Goal: Transaction & Acquisition: Purchase product/service

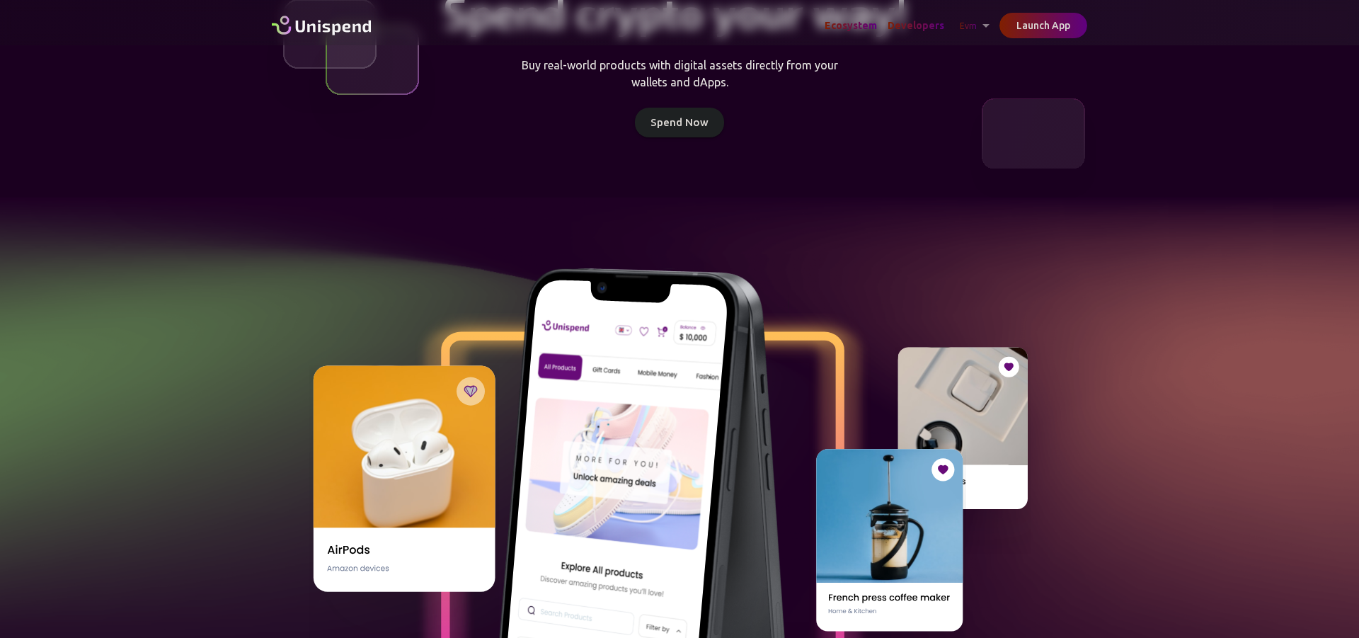
scroll to position [144, 0]
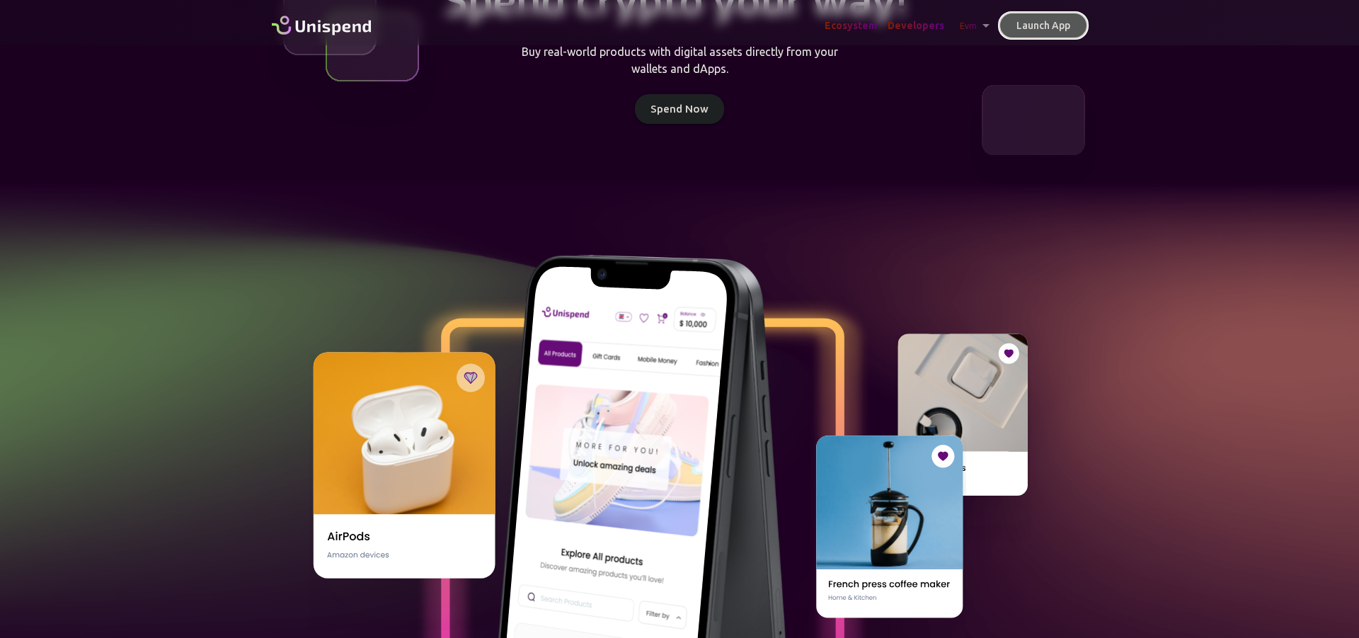
click at [1055, 32] on button "Launch App" at bounding box center [1044, 26] width 88 height 26
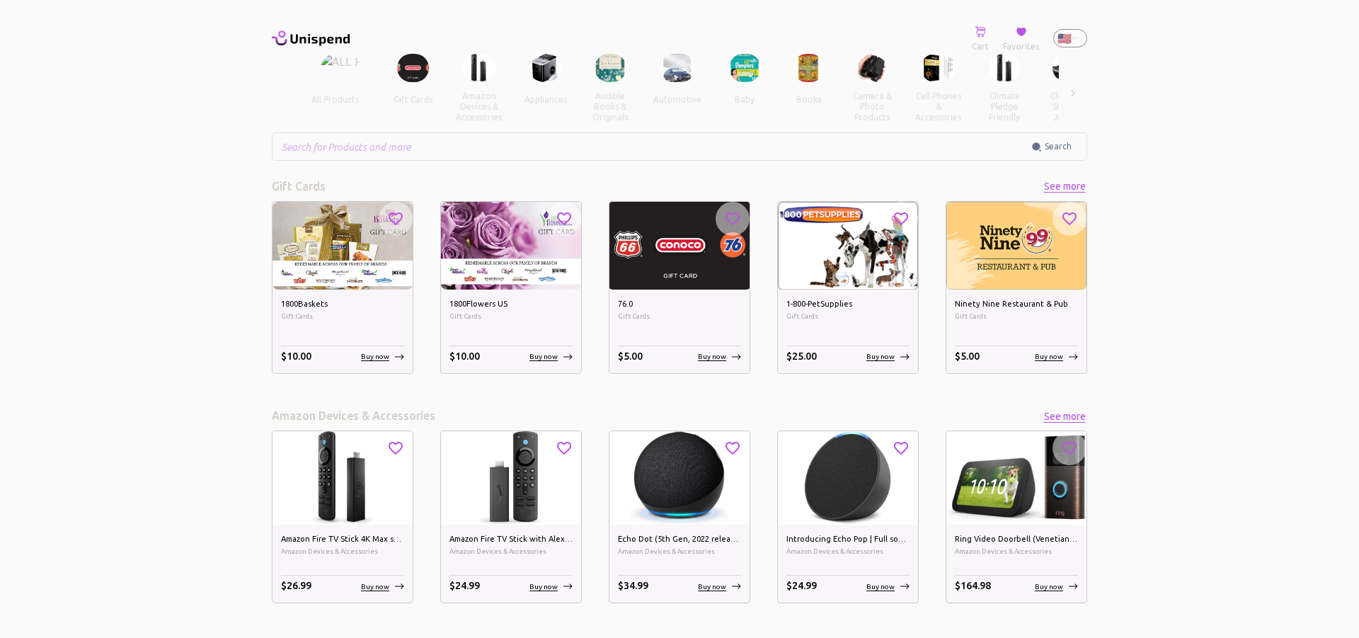
click at [676, 74] on img at bounding box center [677, 68] width 35 height 29
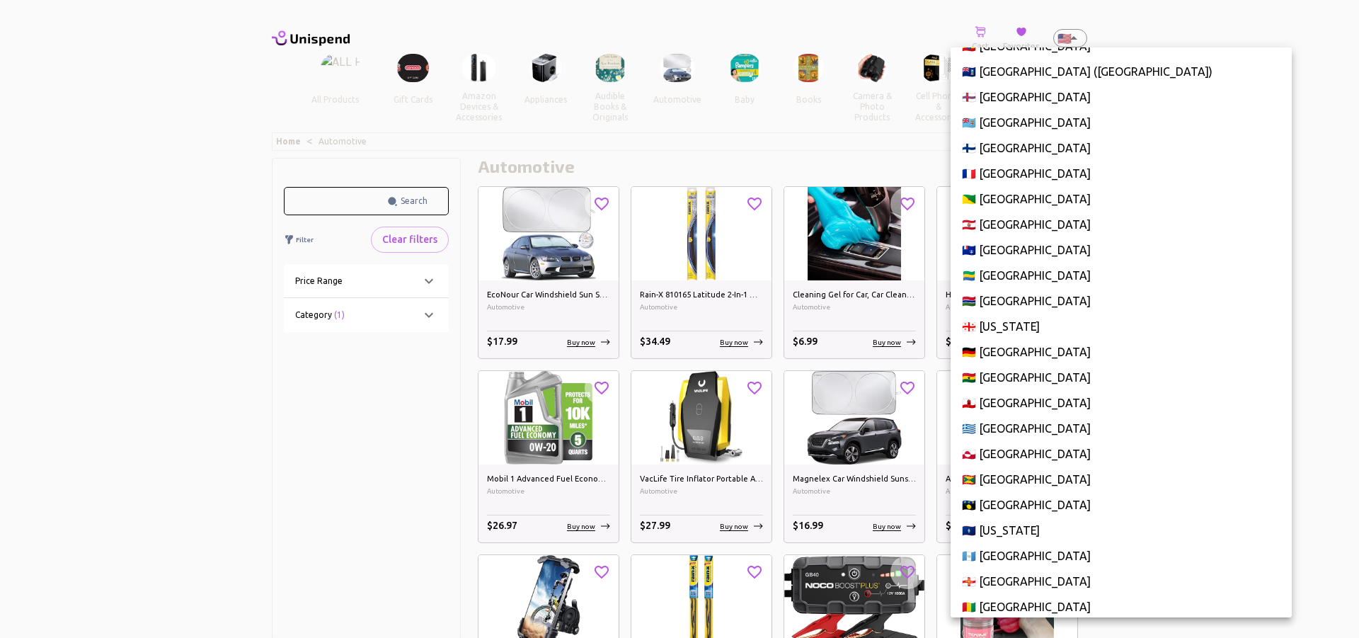
scroll to position [1746, 0]
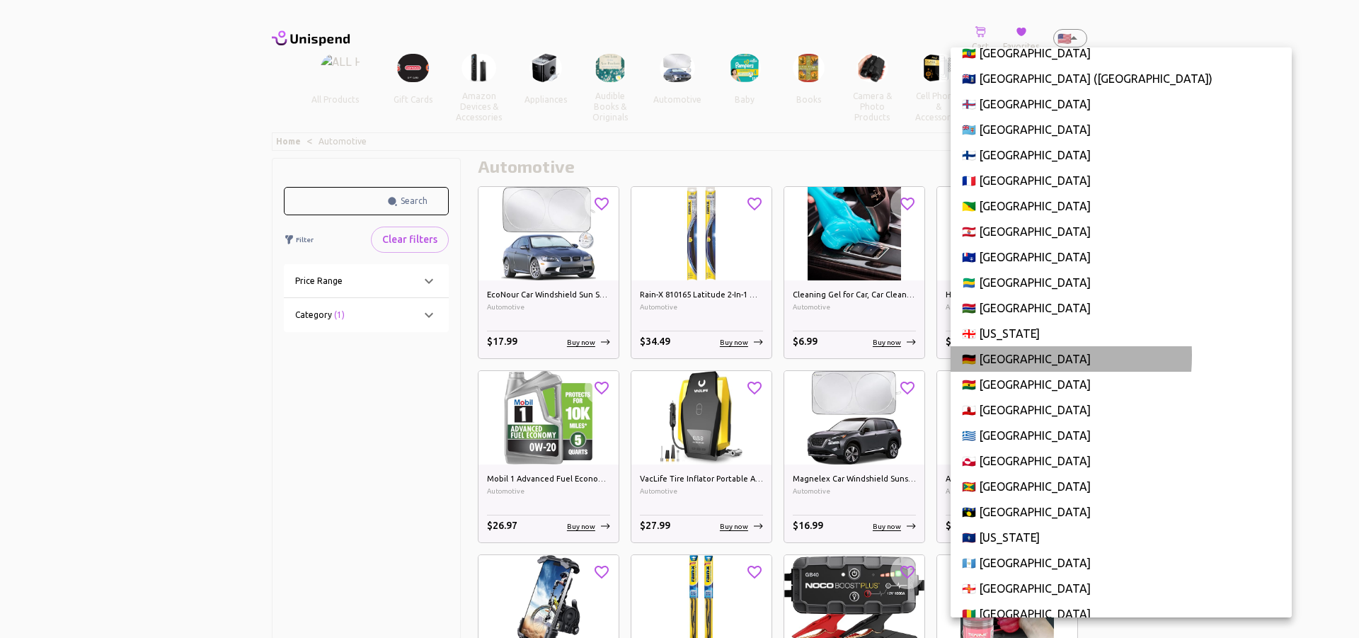
click at [997, 355] on li "🇩🇪 [GEOGRAPHIC_DATA]" at bounding box center [1121, 358] width 341 height 25
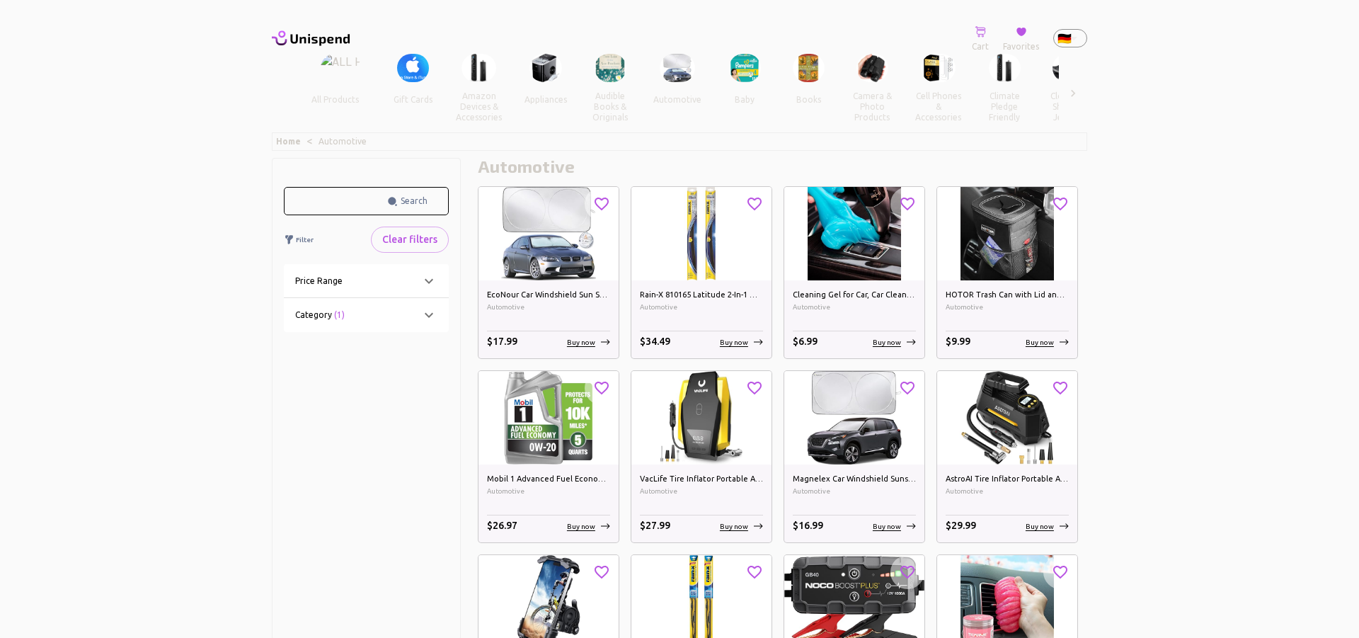
click at [481, 103] on button "amazon devices & accessories" at bounding box center [479, 106] width 69 height 49
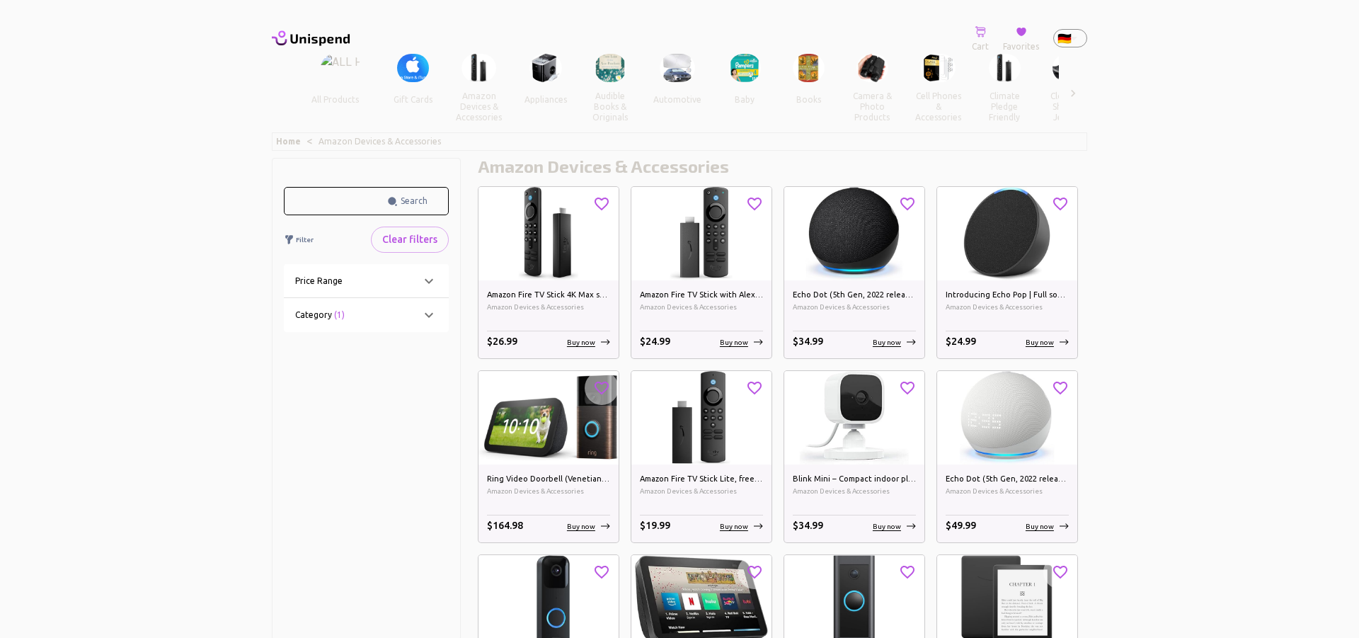
click at [413, 72] on img at bounding box center [413, 68] width 32 height 29
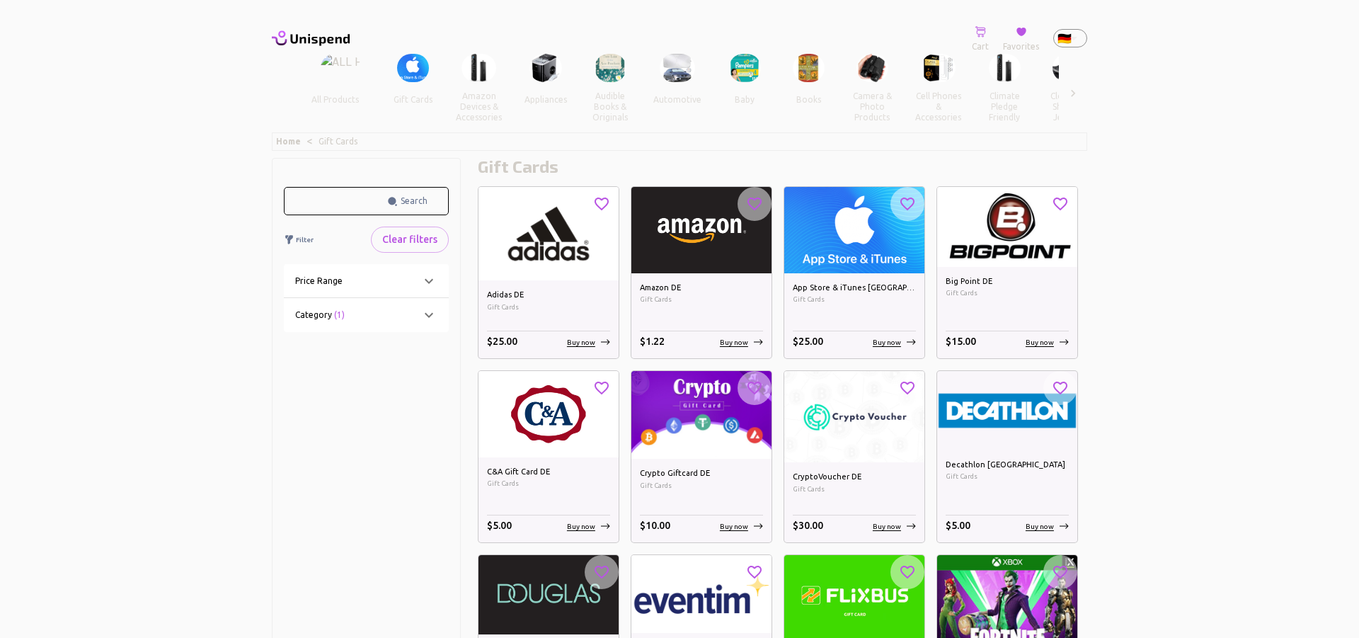
click at [864, 71] on img at bounding box center [873, 68] width 32 height 29
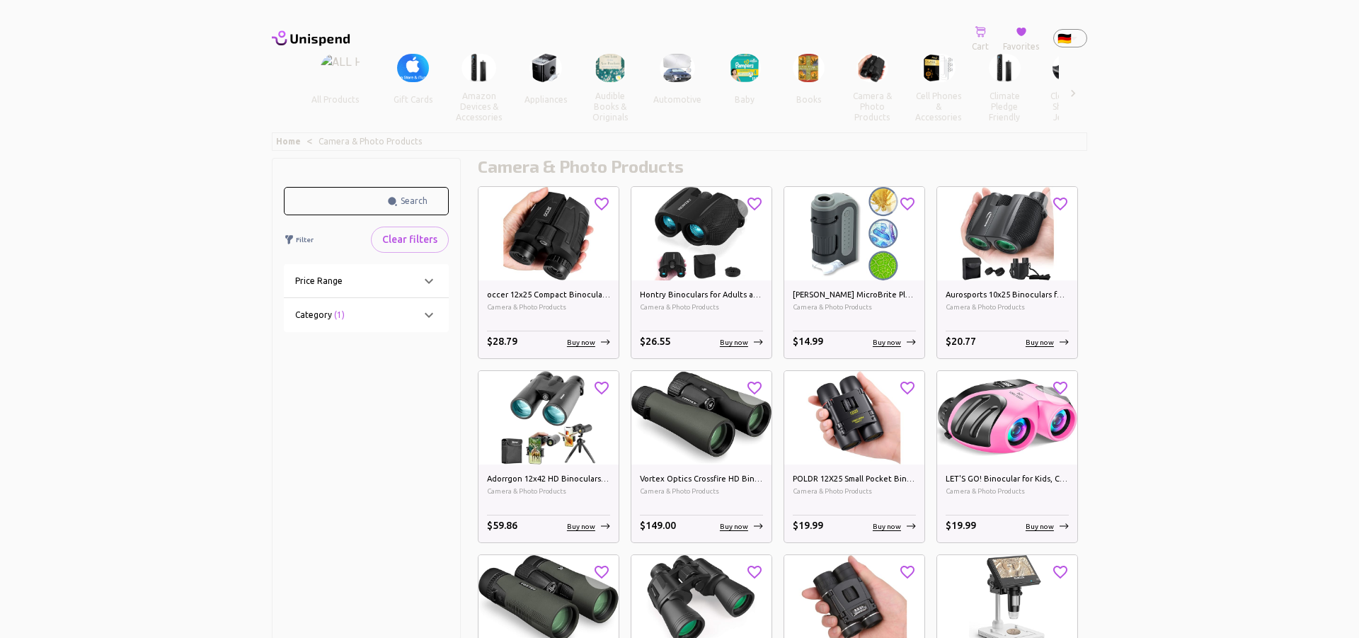
click at [1074, 94] on icon at bounding box center [1073, 92] width 4 height 7
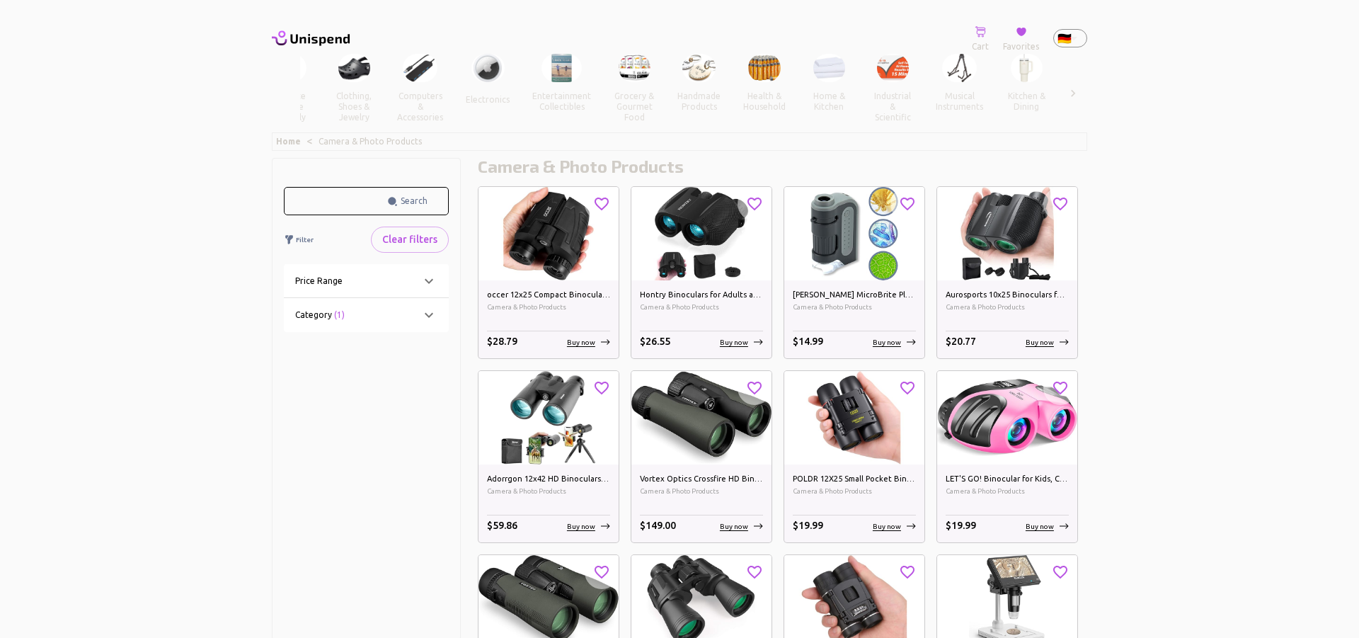
scroll to position [0, 726]
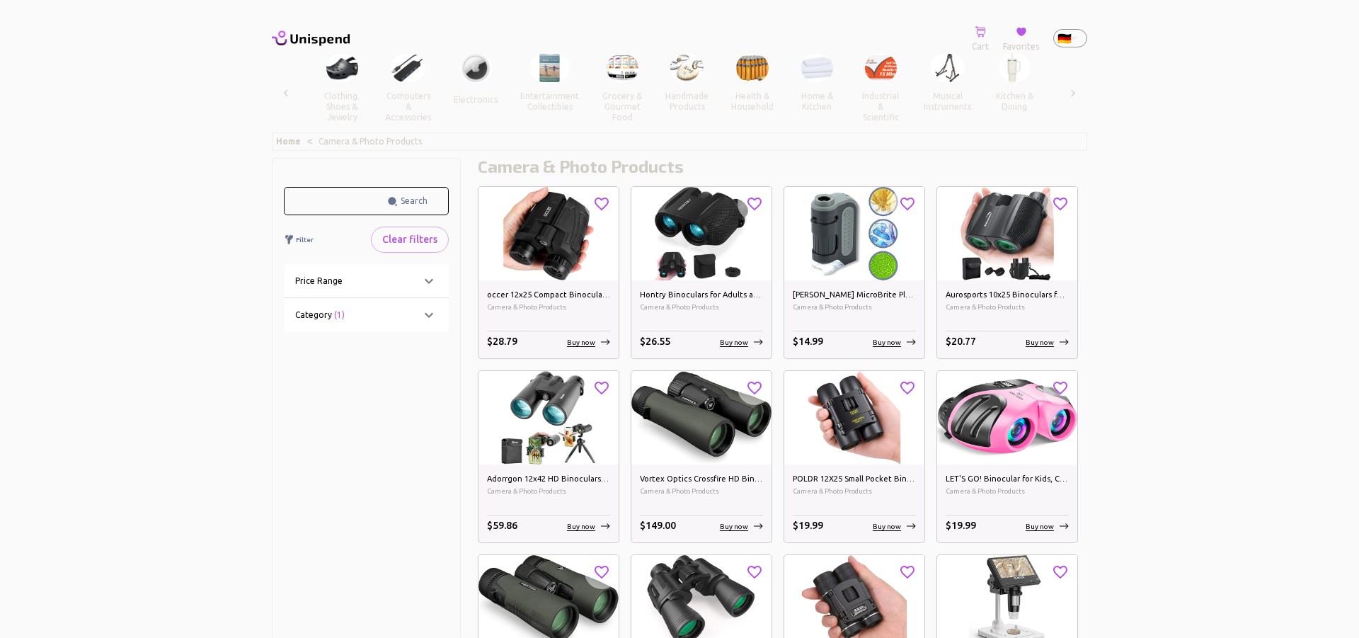
click at [999, 72] on img at bounding box center [1015, 68] width 32 height 29
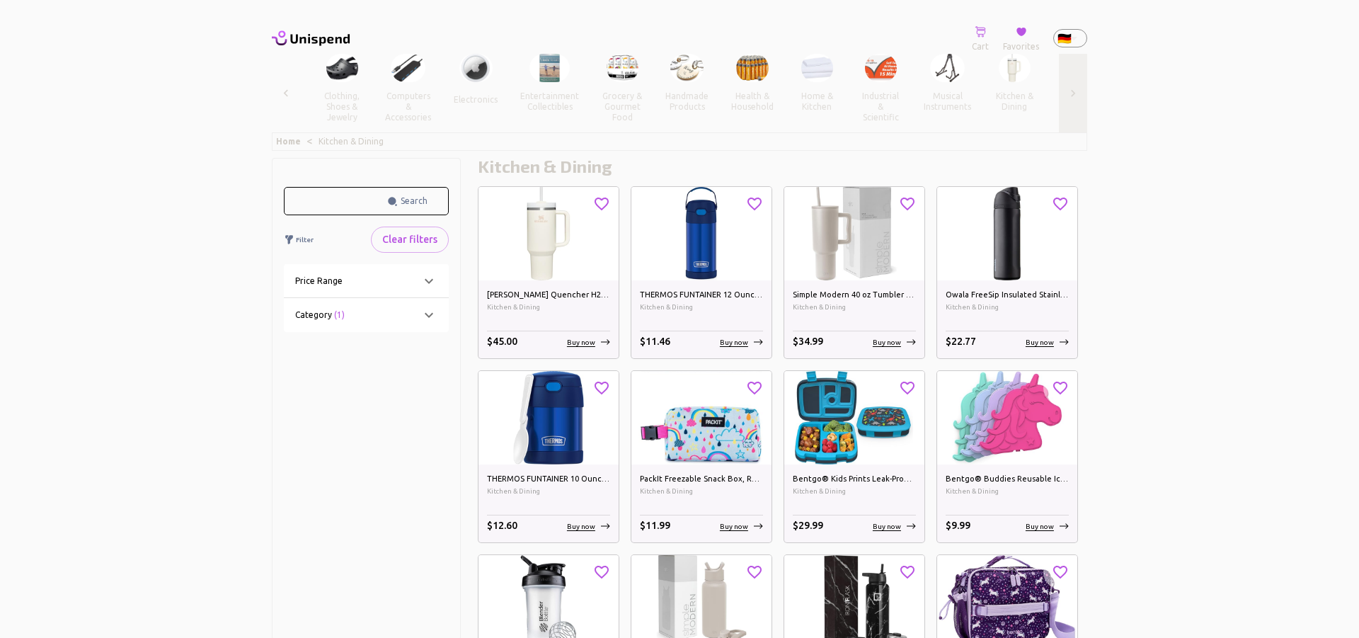
click at [1071, 88] on icon at bounding box center [1073, 93] width 14 height 14
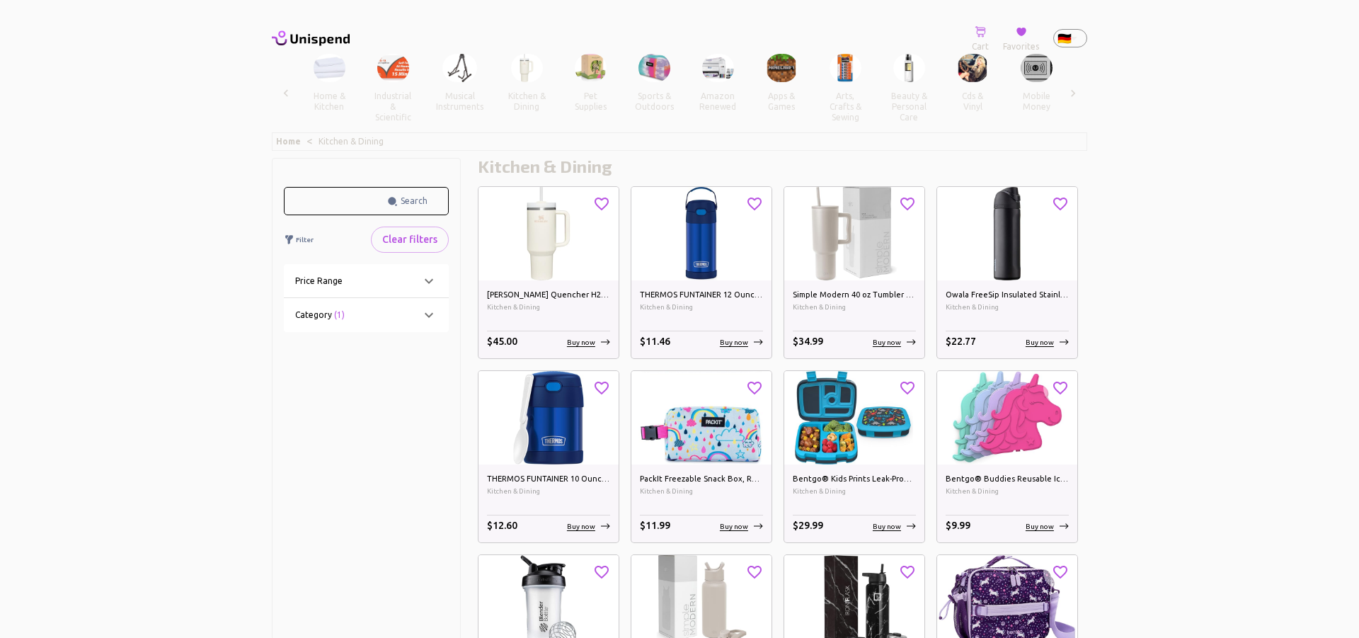
scroll to position [0, 1425]
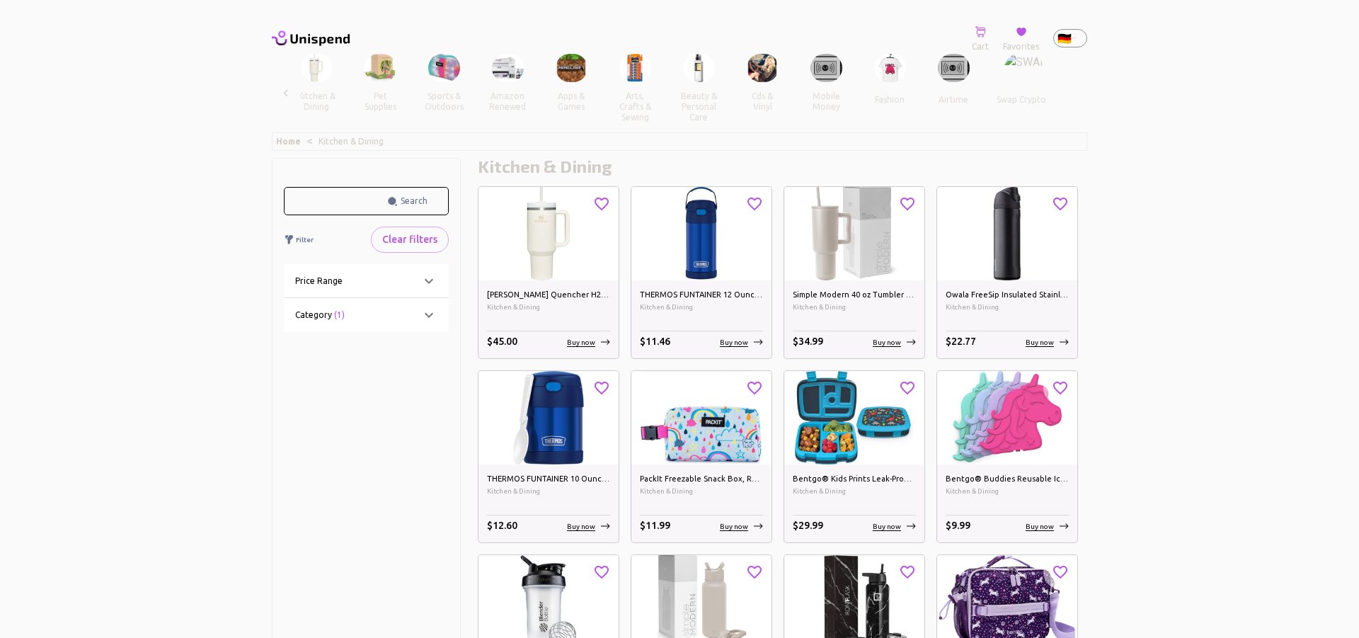
click at [492, 73] on img at bounding box center [508, 68] width 32 height 29
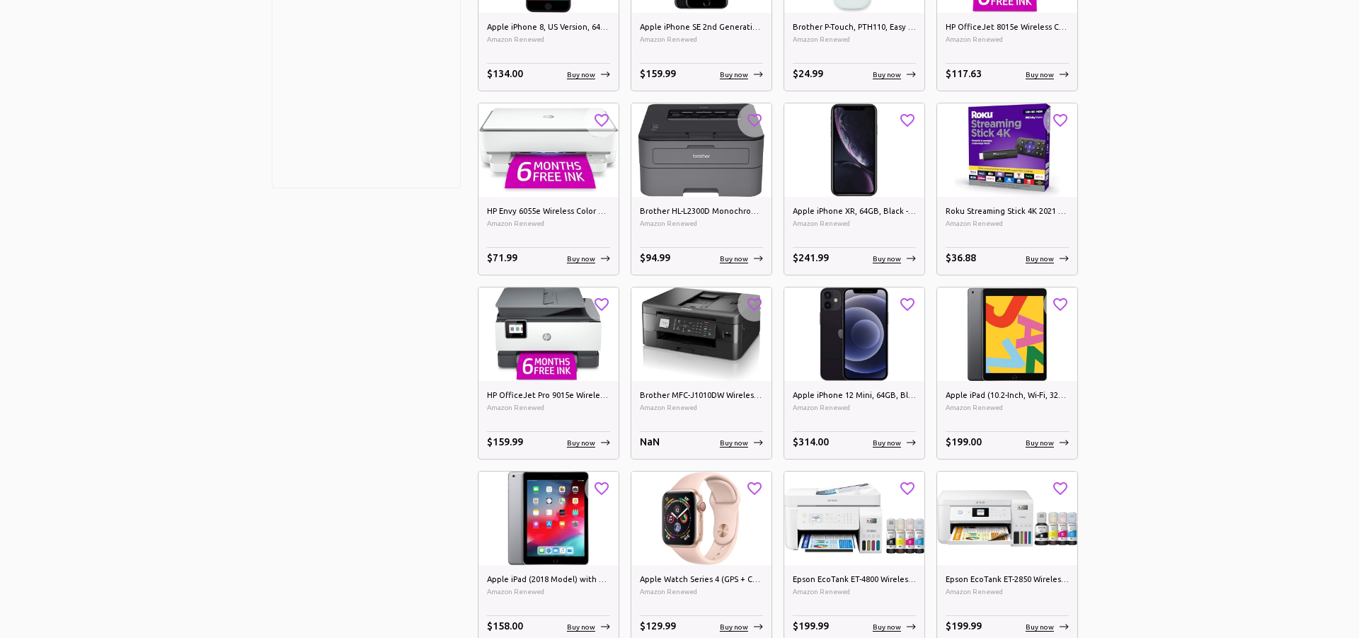
scroll to position [433, 0]
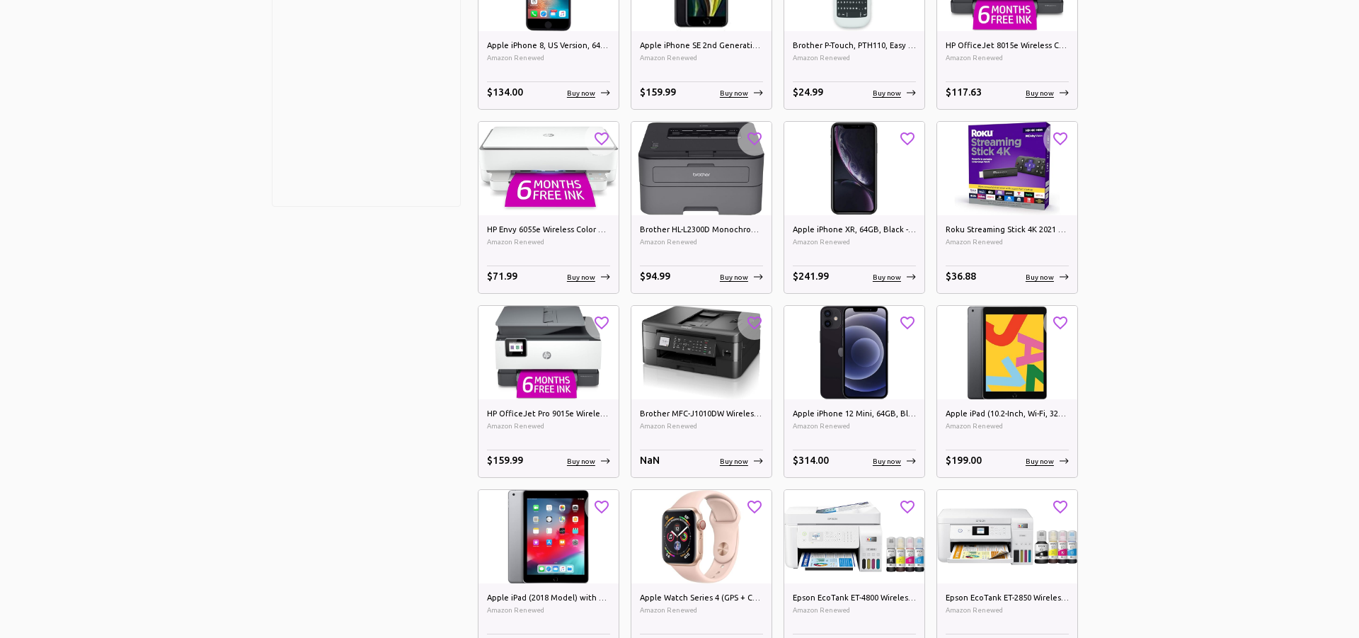
click at [689, 536] on img at bounding box center [702, 536] width 140 height 93
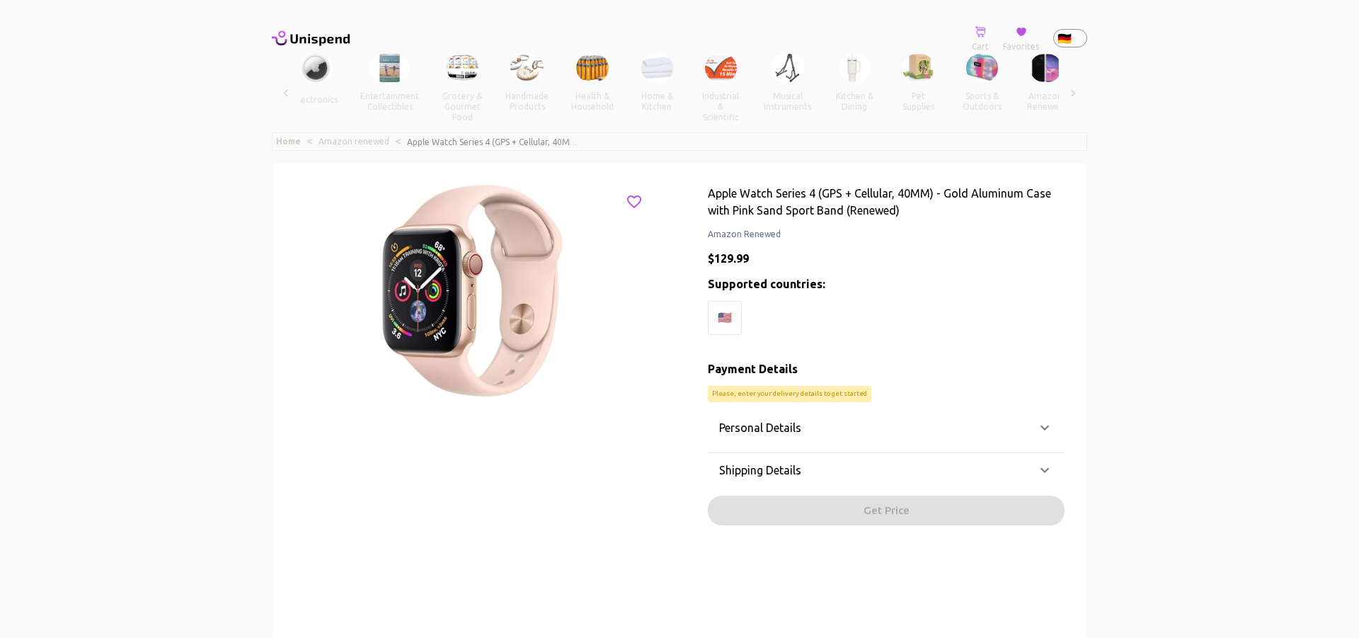
scroll to position [0, 887]
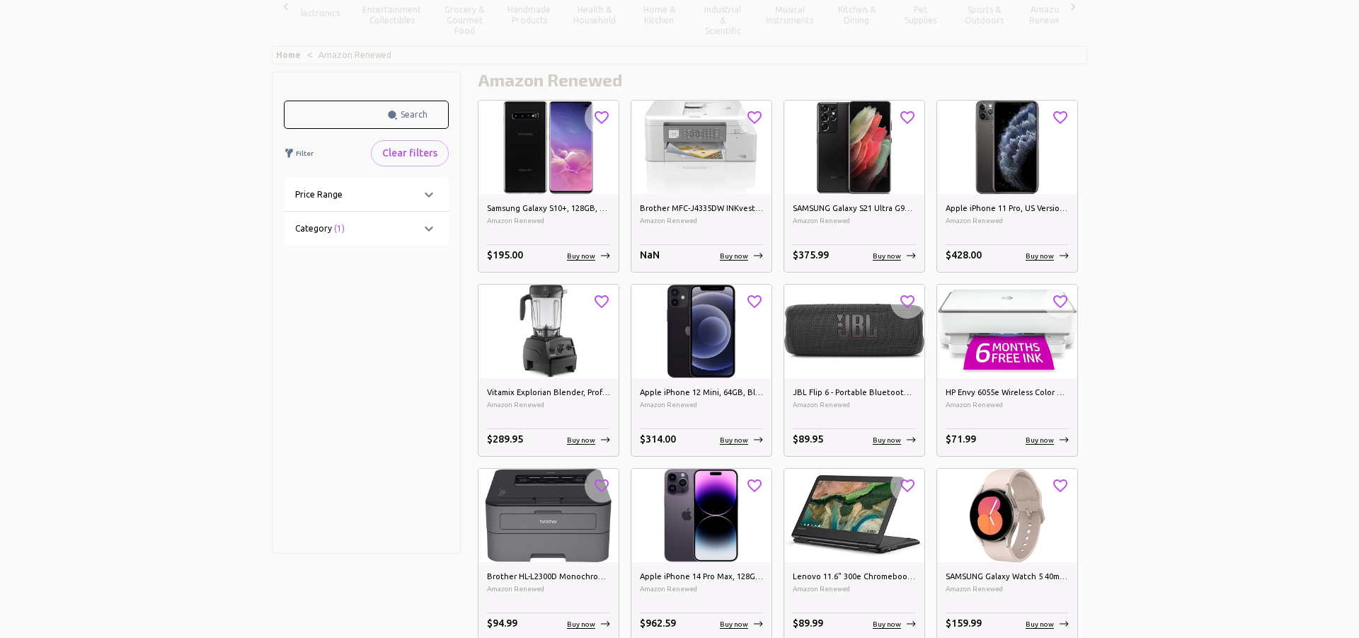
scroll to position [0, 887]
click at [304, 155] on p "Filter" at bounding box center [305, 153] width 18 height 11
click at [379, 229] on div "Category (1)" at bounding box center [357, 228] width 125 height 13
click at [379, 229] on div "Category (1)" at bounding box center [366, 245] width 165 height 45
click at [422, 190] on icon at bounding box center [429, 194] width 17 height 17
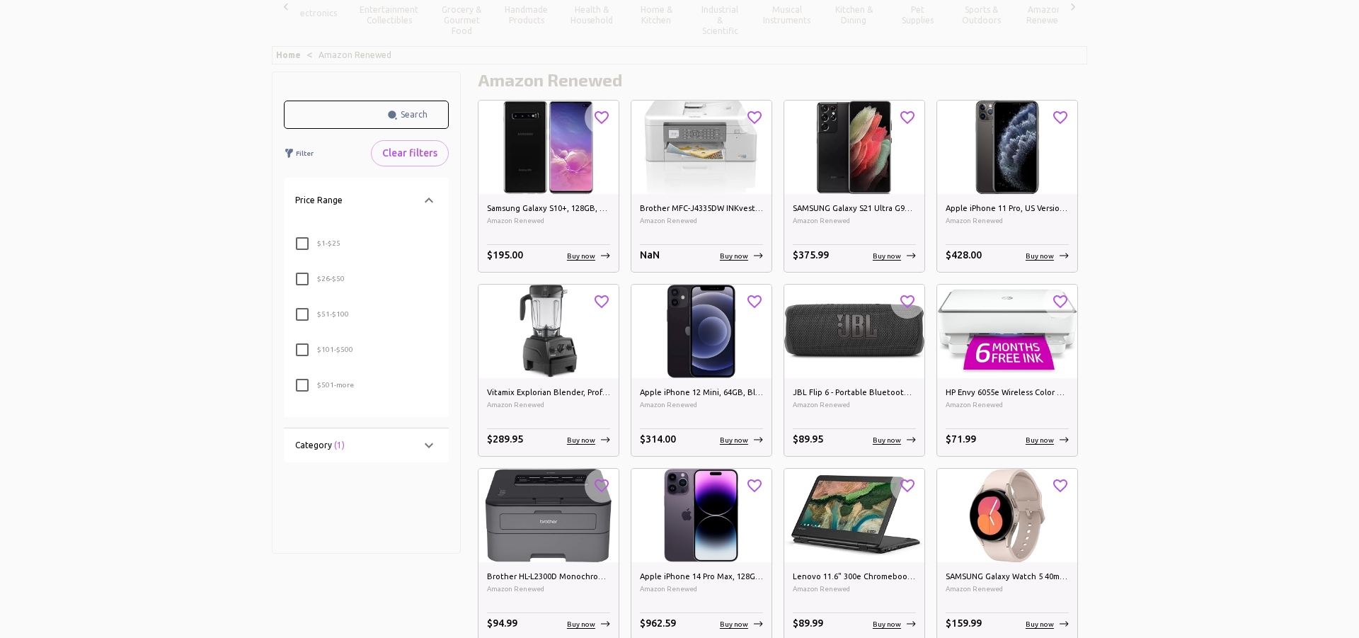
click at [422, 190] on div "Price range" at bounding box center [366, 200] width 165 height 45
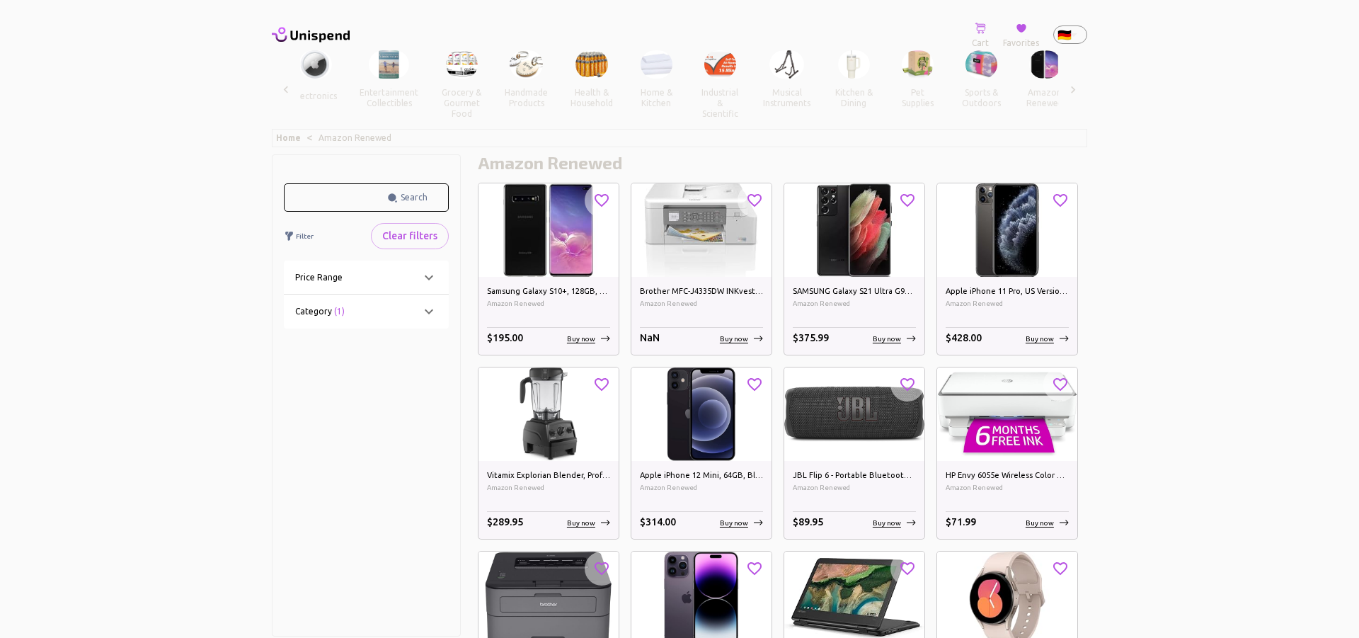
scroll to position [0, 0]
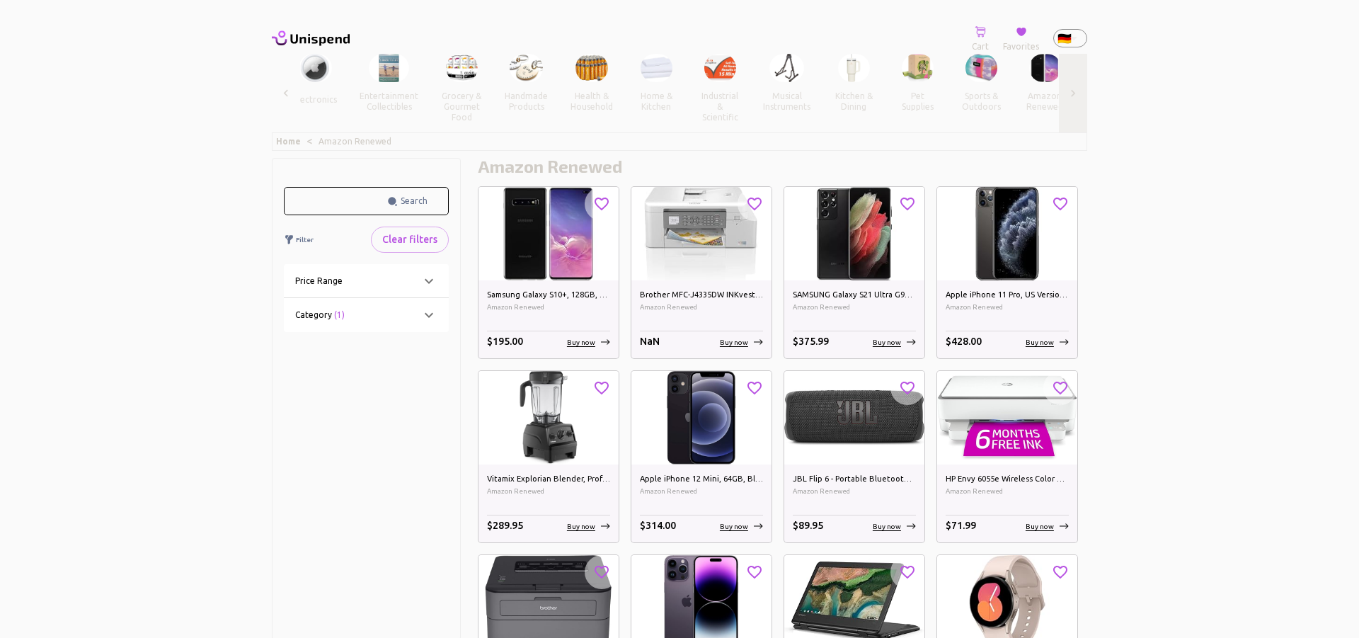
click at [1075, 91] on icon at bounding box center [1073, 93] width 14 height 14
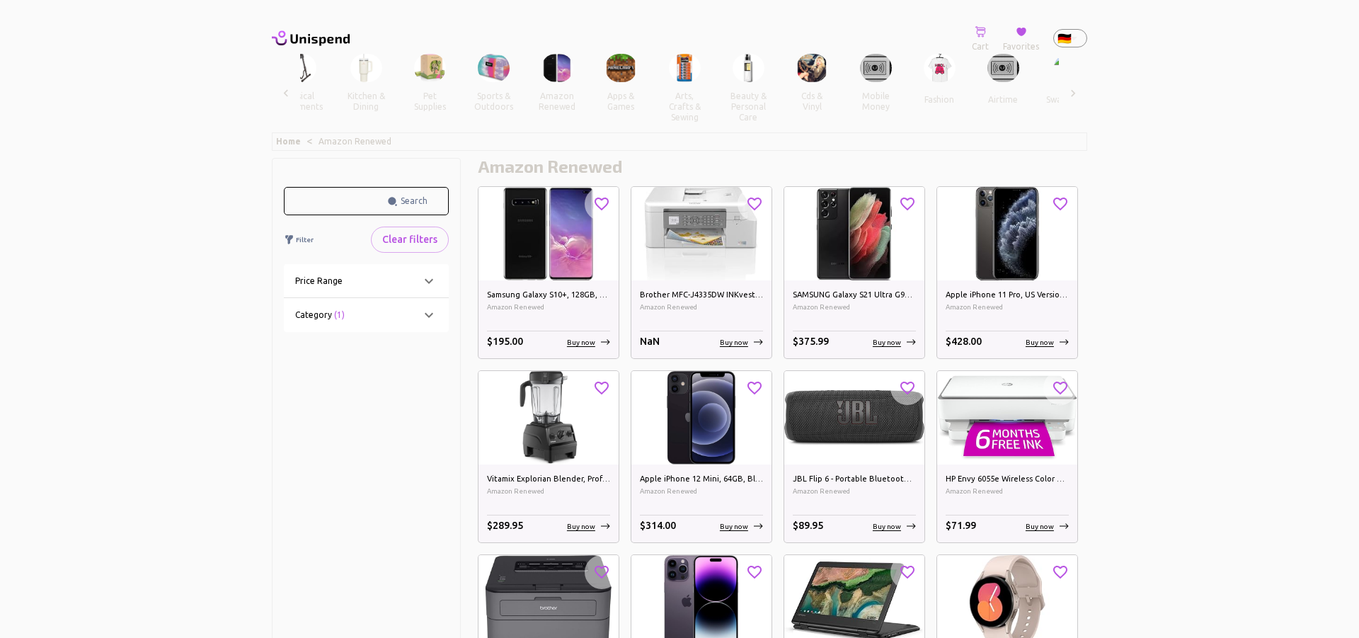
scroll to position [0, 1425]
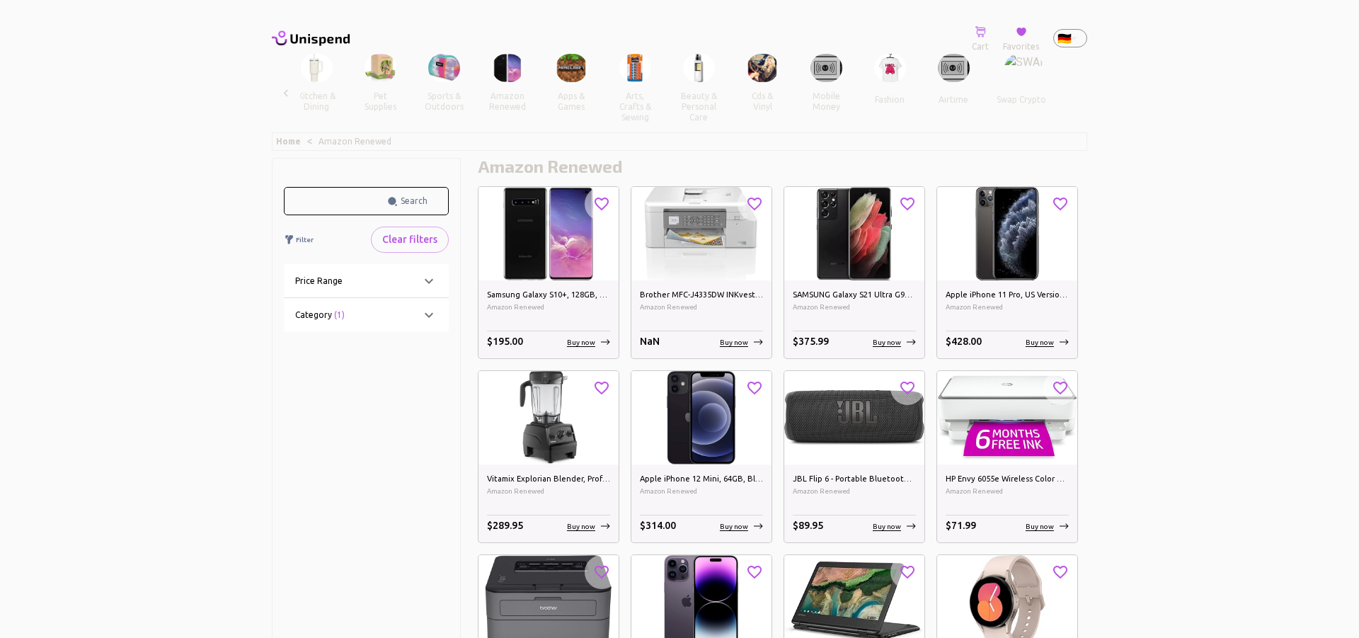
click at [865, 401] on img at bounding box center [854, 417] width 140 height 93
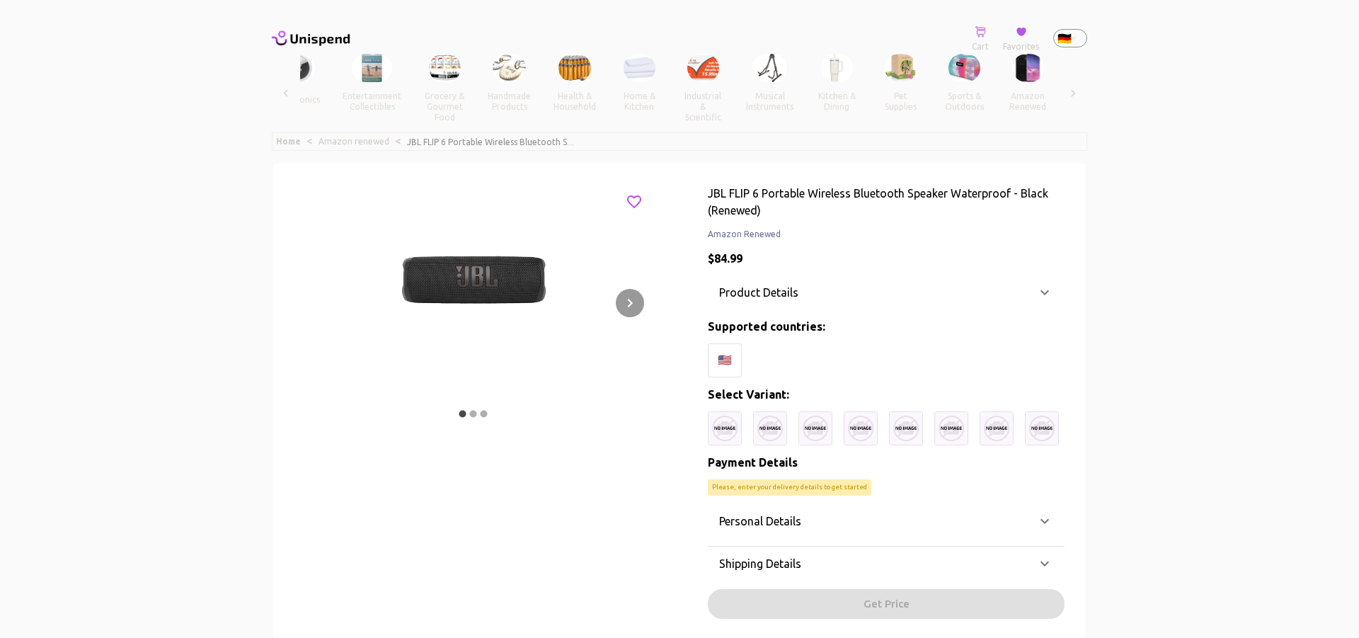
scroll to position [0, 887]
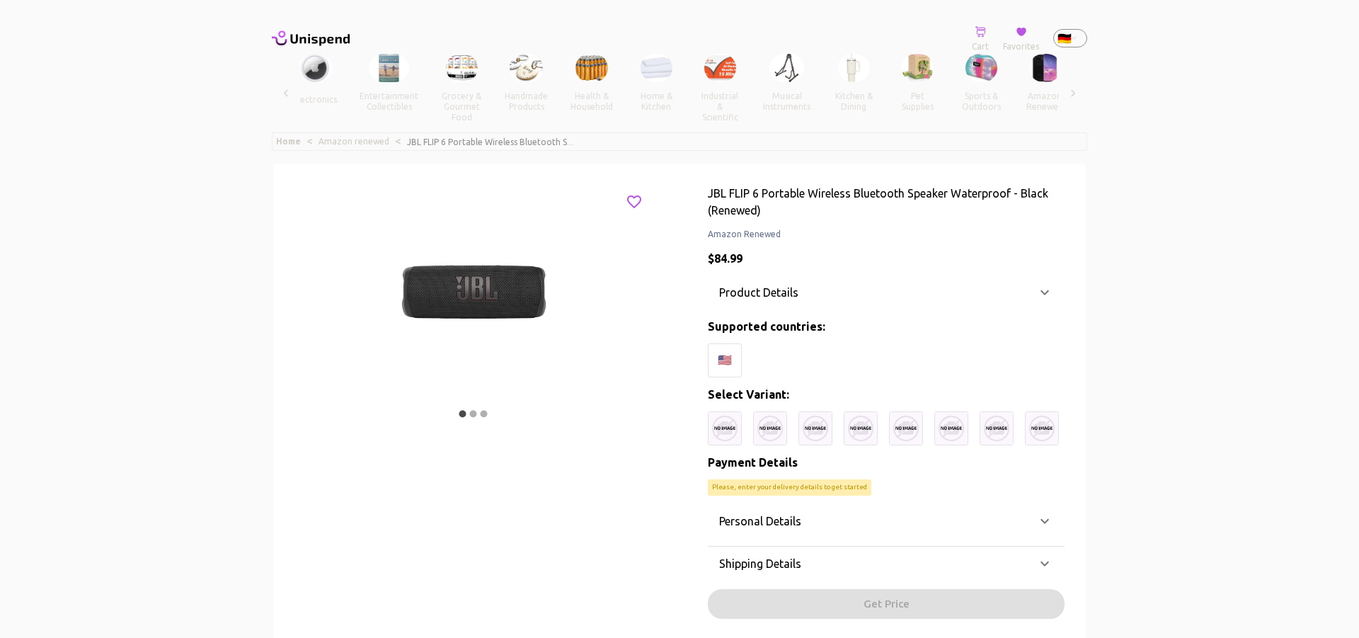
click at [283, 32] on icon at bounding box center [279, 37] width 15 height 15
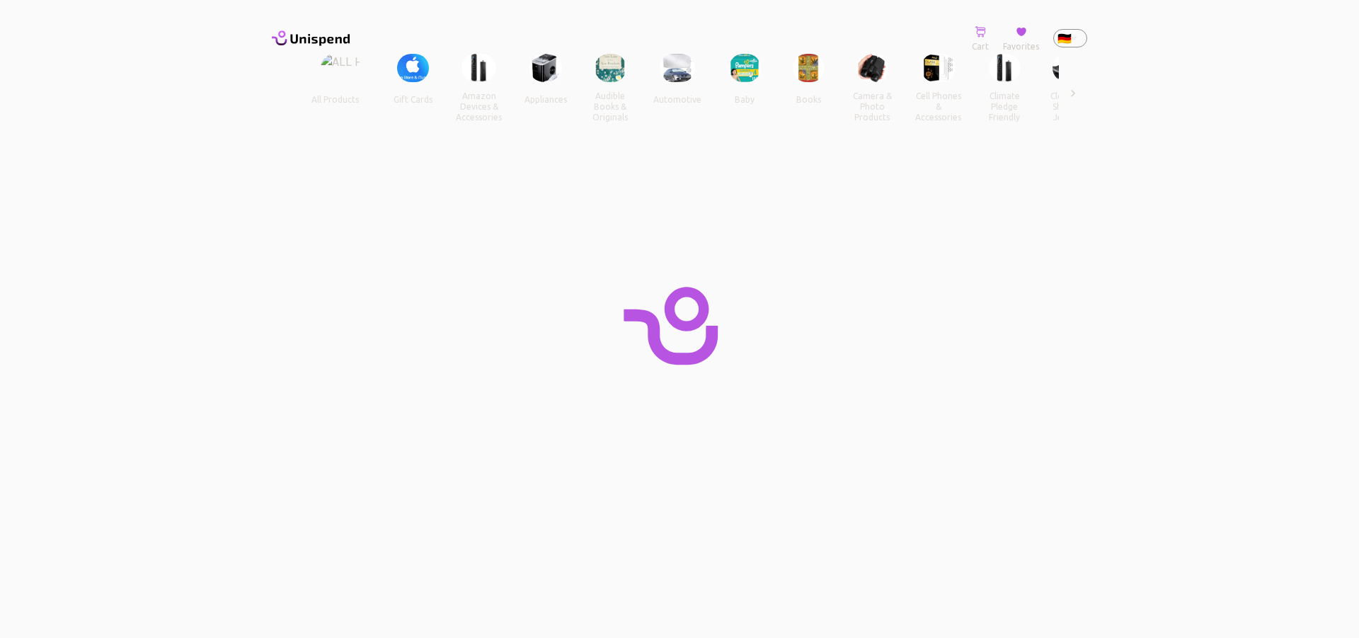
click at [325, 38] on icon at bounding box center [319, 40] width 59 height 12
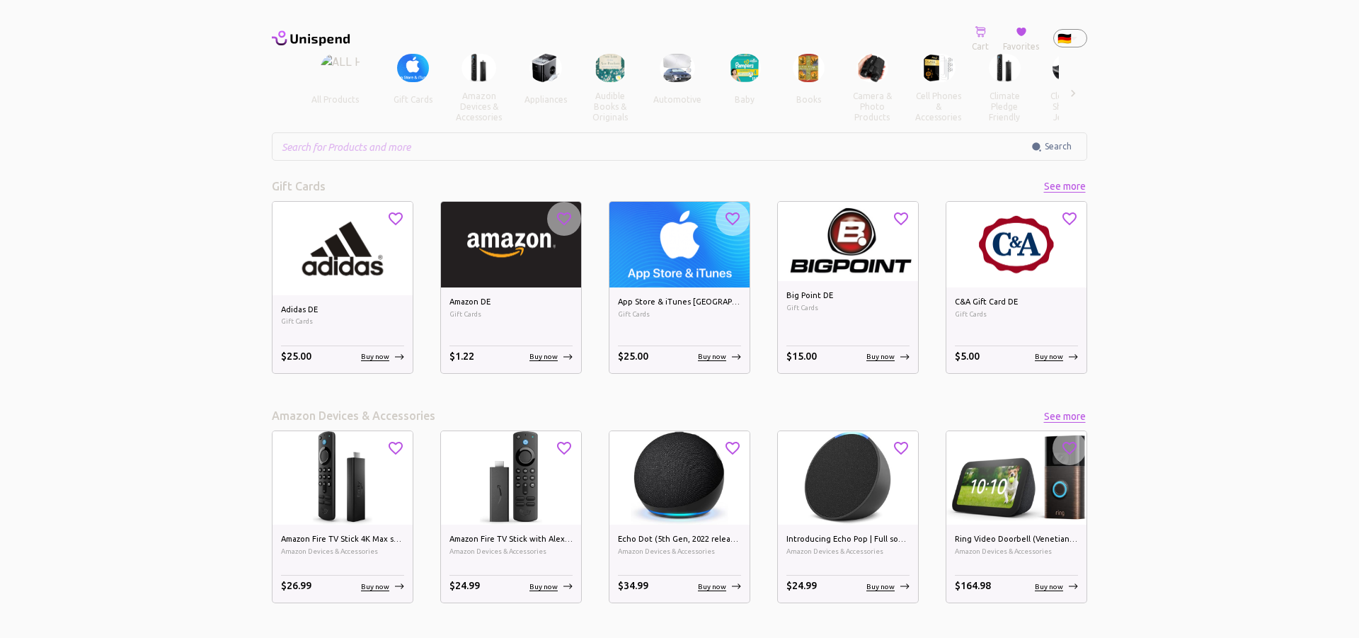
click at [519, 64] on span "appliances" at bounding box center [545, 90] width 65 height 72
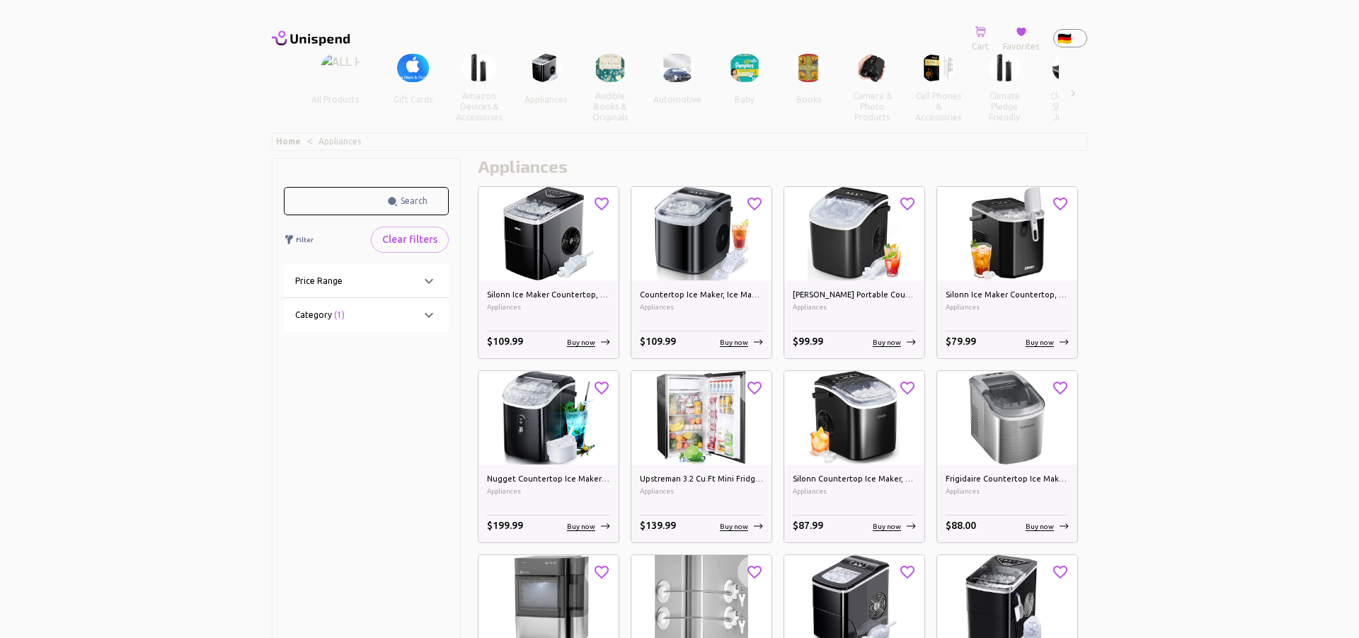
click at [557, 236] on img at bounding box center [549, 233] width 140 height 93
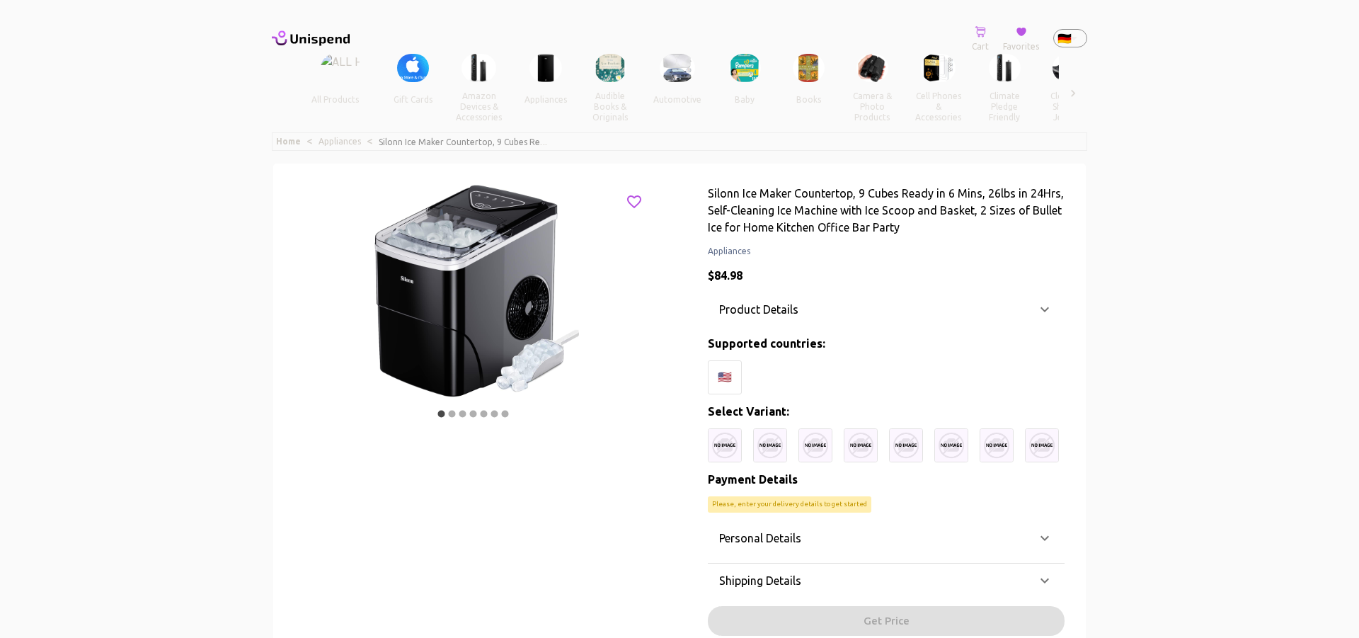
click at [726, 380] on div "🇺🇸" at bounding box center [725, 377] width 34 height 34
click at [1078, 40] on body "0 Cart 0 Favorites 🇩🇪 DE ​ all products gift cards amazon devices & accessories…" at bounding box center [679, 480] width 1359 height 960
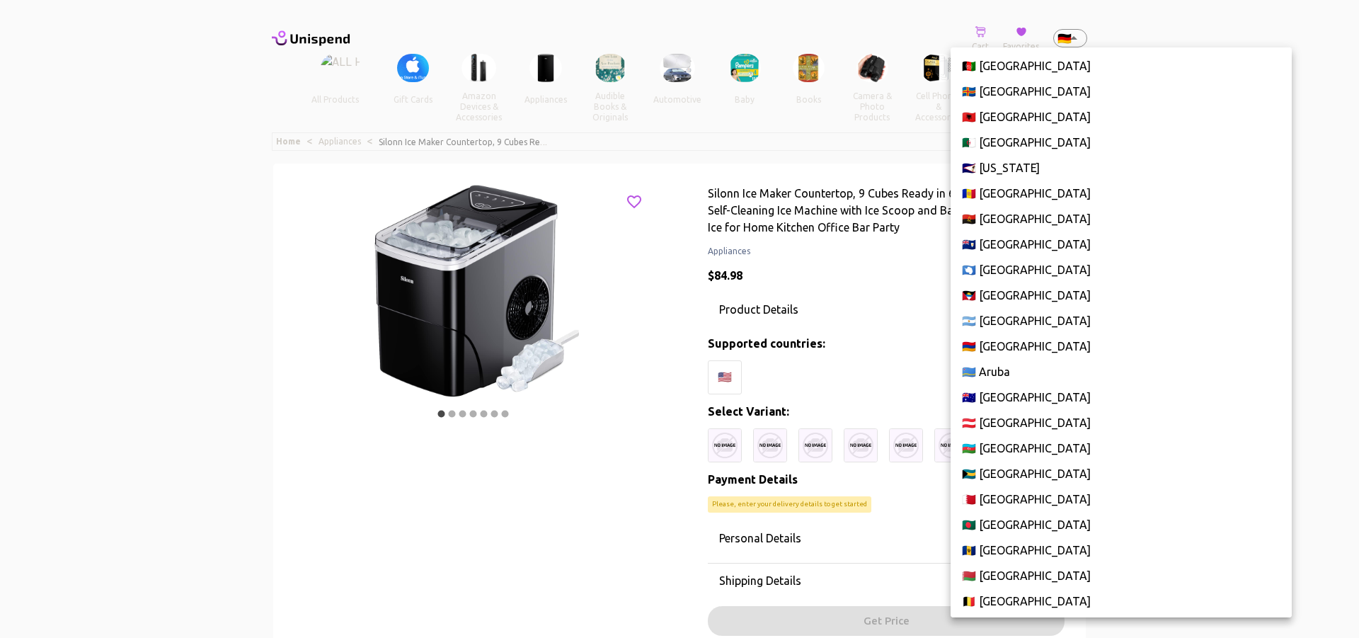
scroll to position [1772, 0]
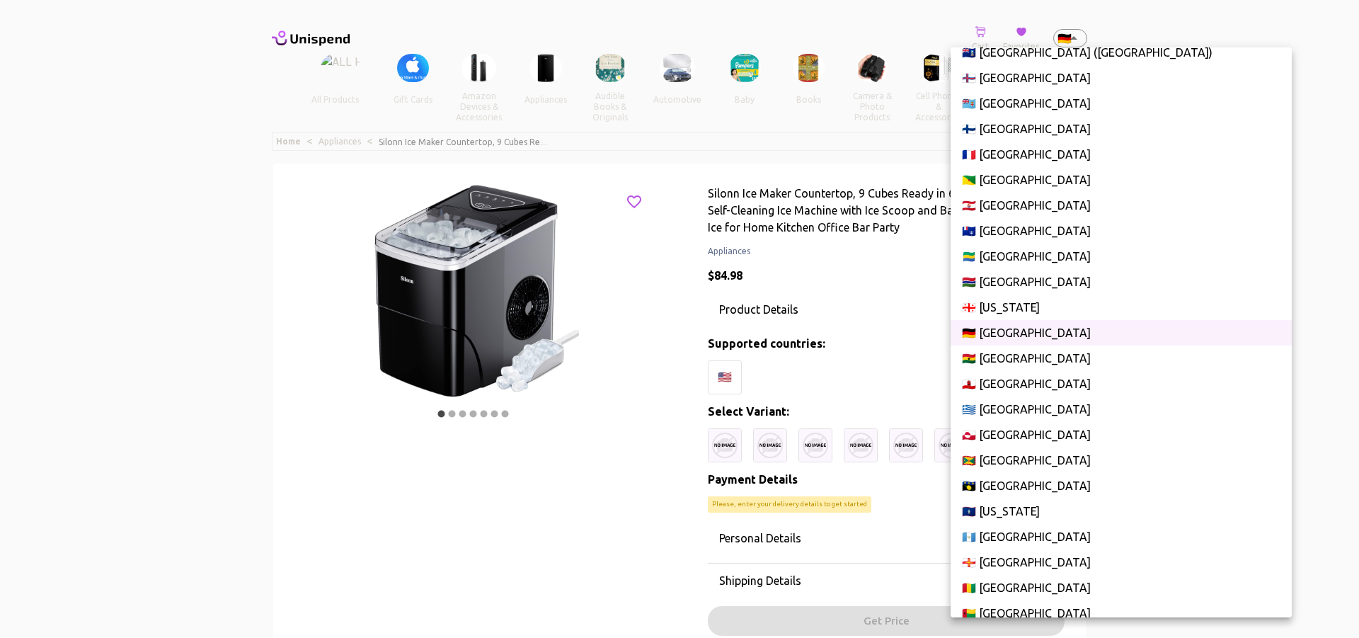
click at [1078, 40] on div at bounding box center [679, 319] width 1359 height 638
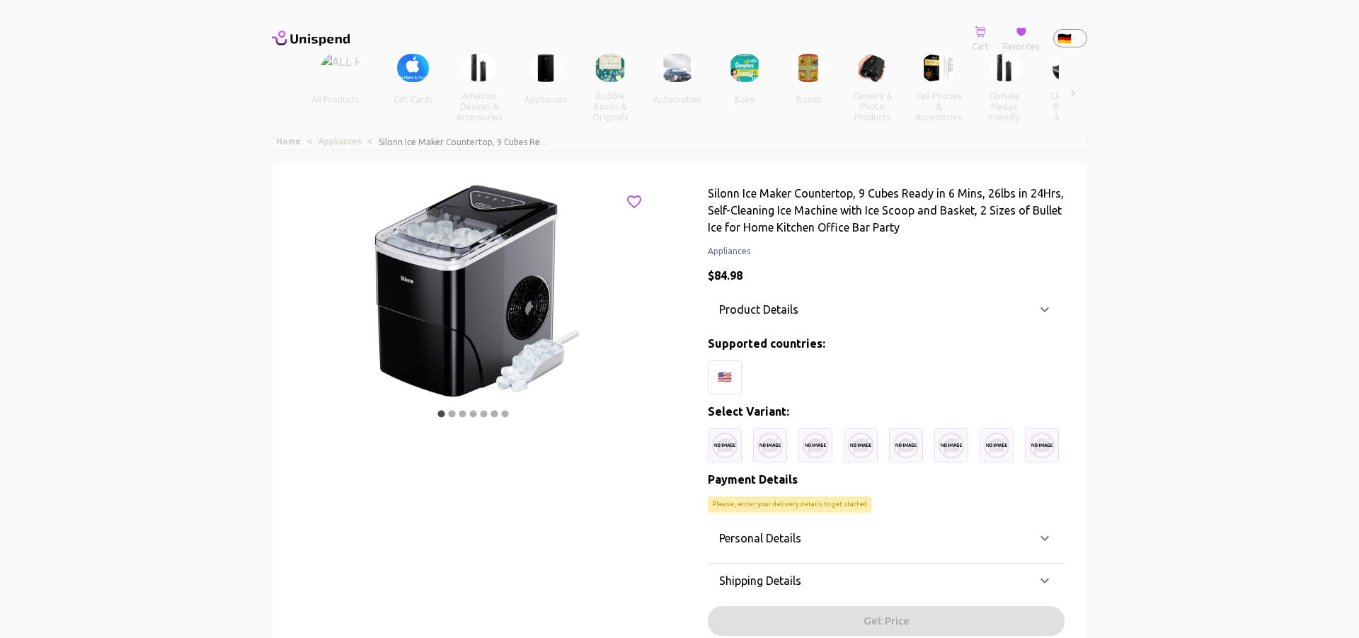
click at [280, 36] on icon at bounding box center [279, 37] width 15 height 15
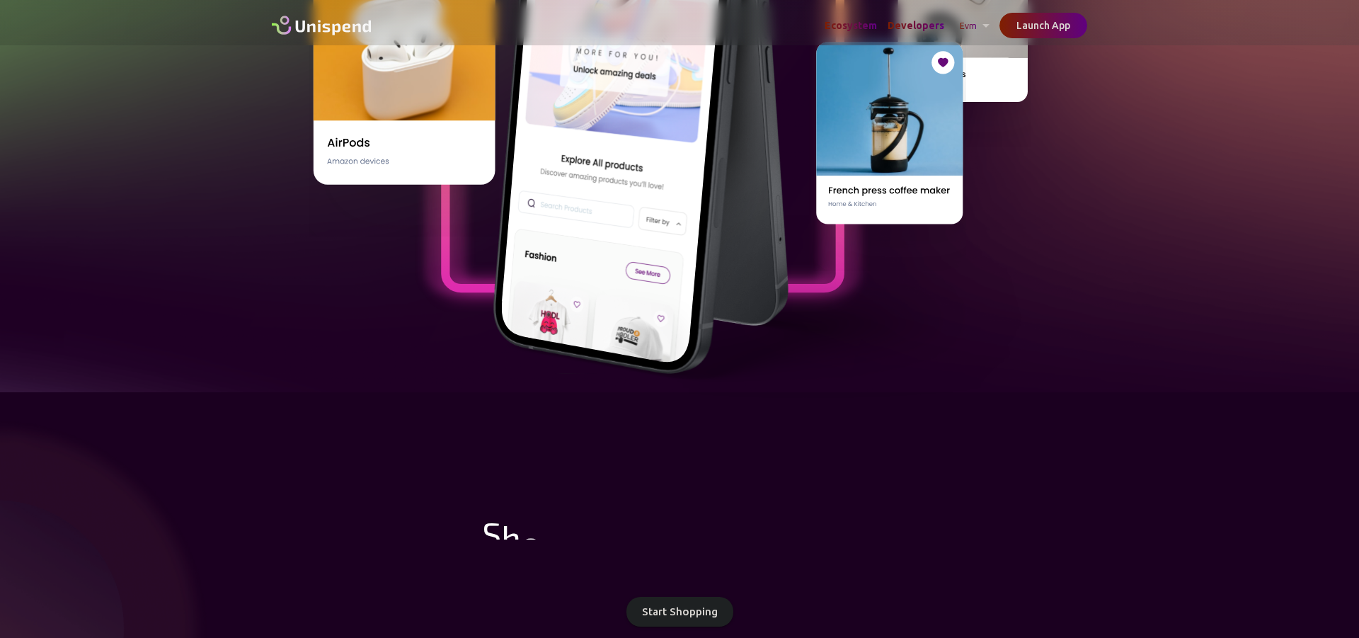
scroll to position [867, 0]
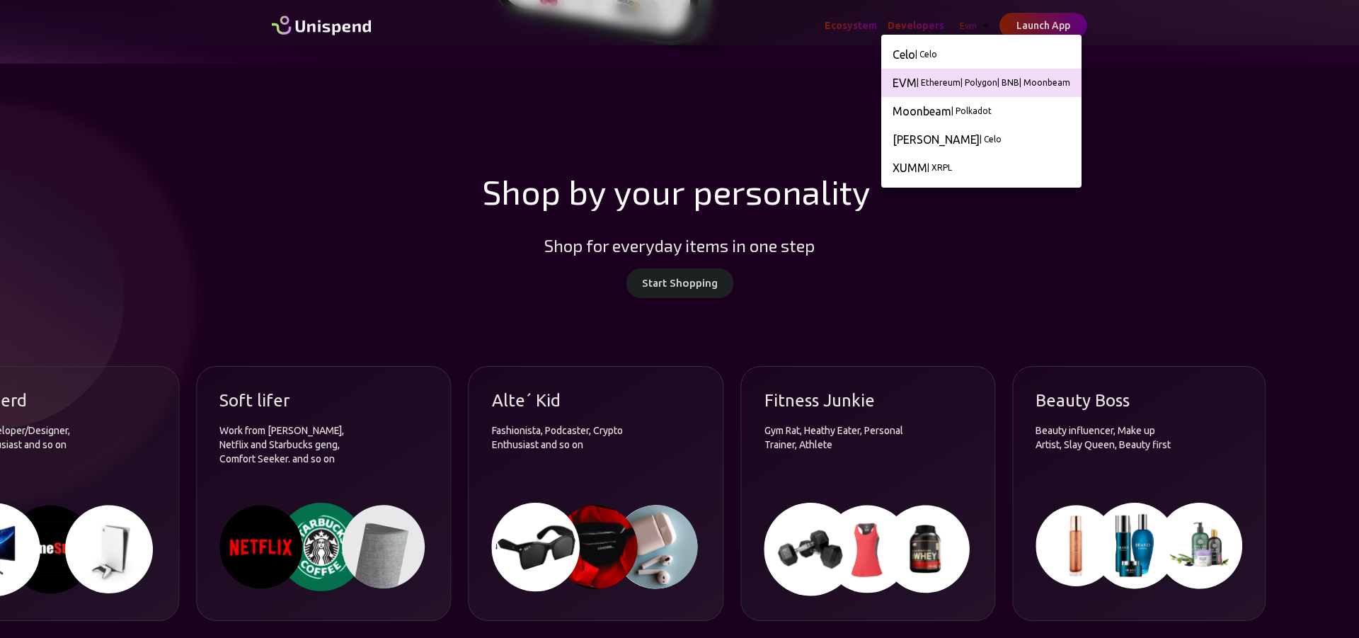
click at [925, 167] on h6 "XUMM" at bounding box center [910, 168] width 35 height 20
type input "xumm"
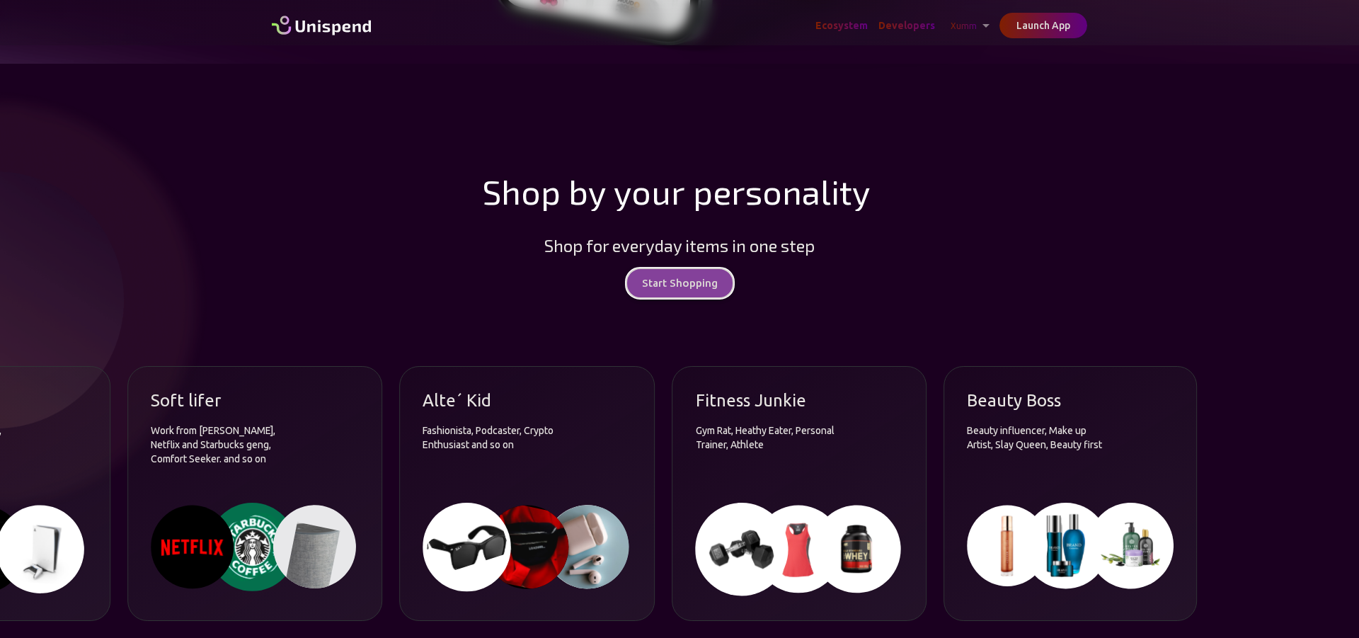
click at [685, 283] on button "Start Shopping" at bounding box center [680, 283] width 107 height 30
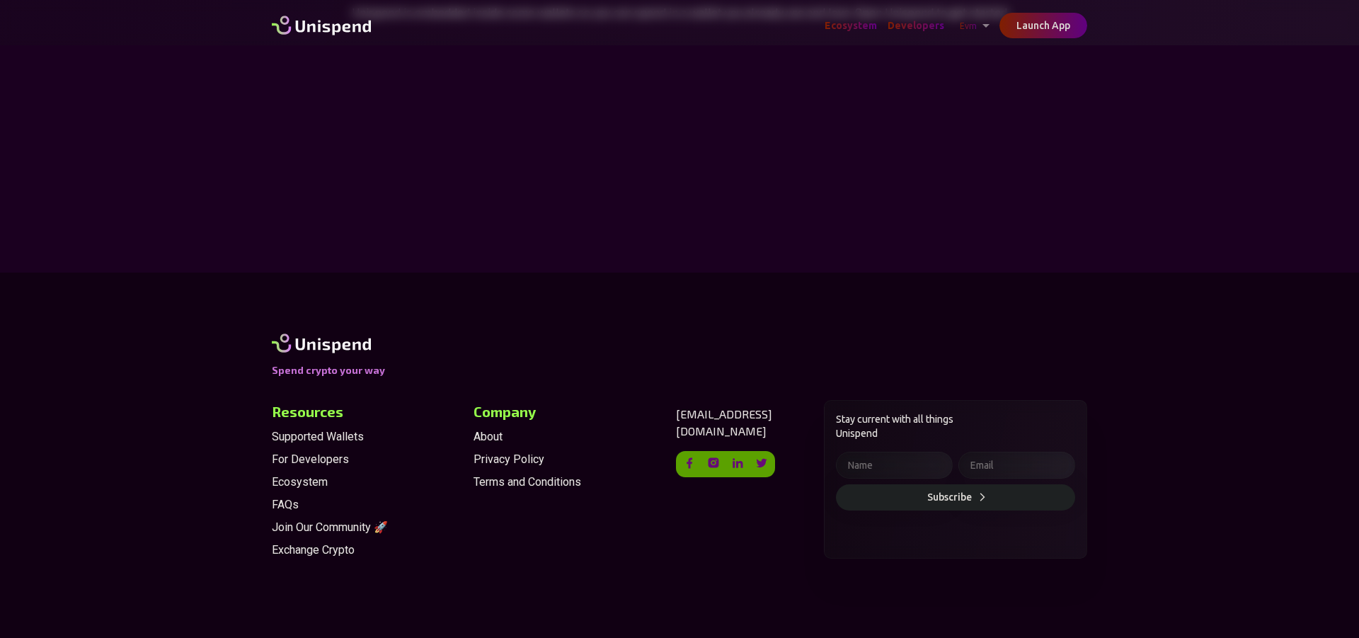
scroll to position [722, 0]
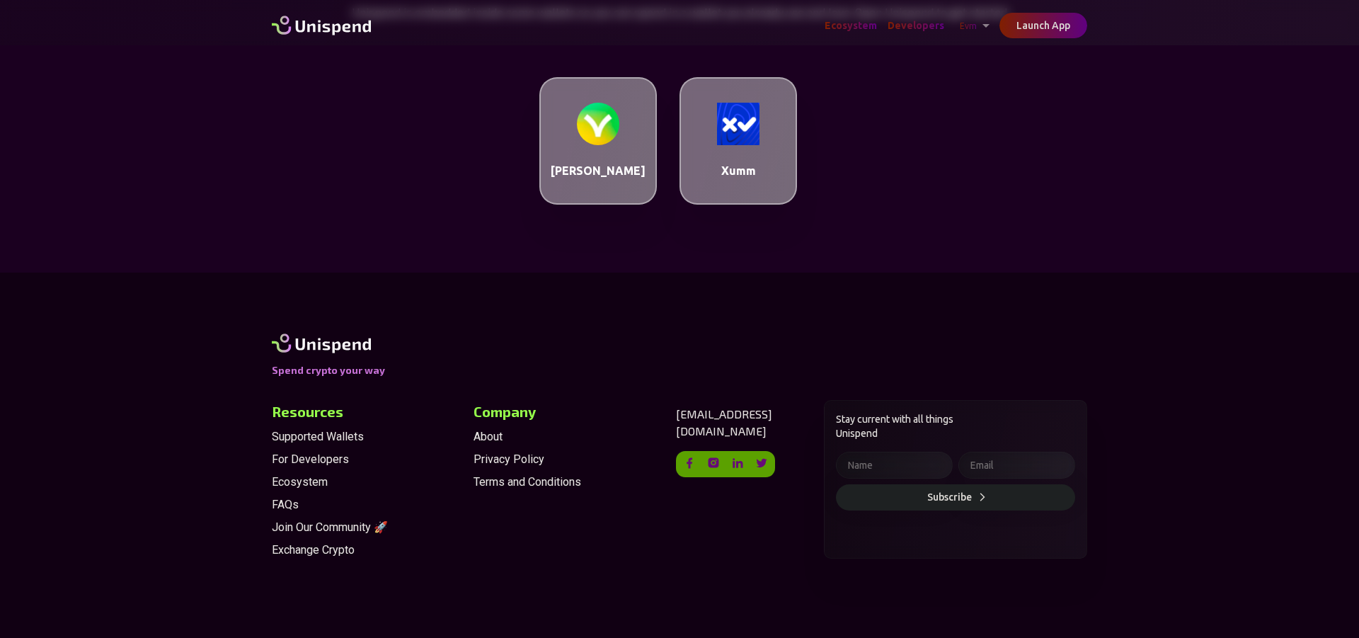
click at [744, 137] on img at bounding box center [738, 124] width 42 height 42
click at [1029, 25] on button "Launch App" at bounding box center [1044, 26] width 88 height 26
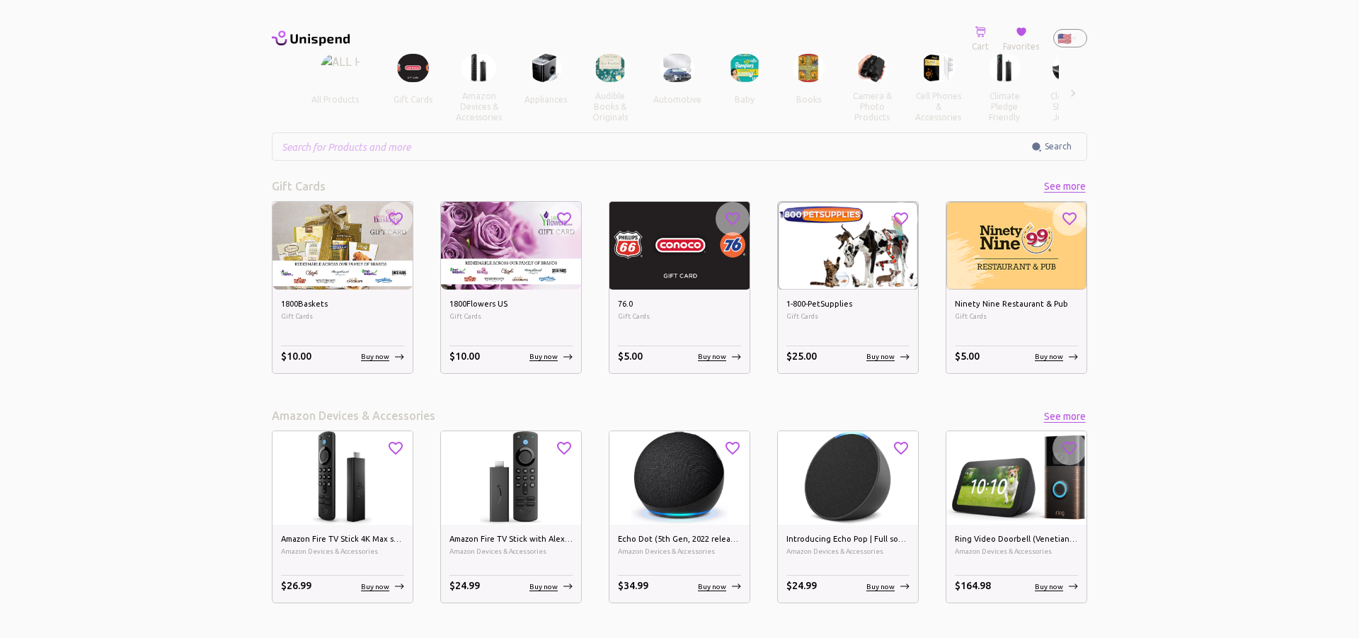
click at [497, 452] on img at bounding box center [511, 477] width 140 height 93
